Goal: Task Accomplishment & Management: Complete application form

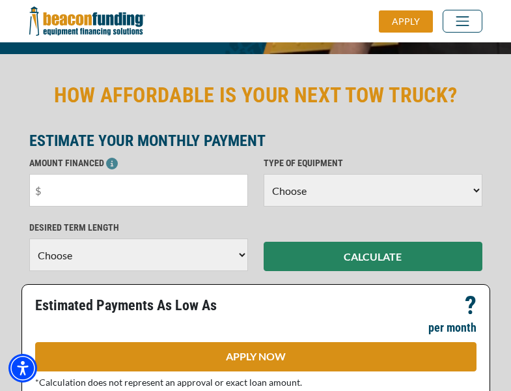
scroll to position [318, 0]
